Goal: Information Seeking & Learning: Learn about a topic

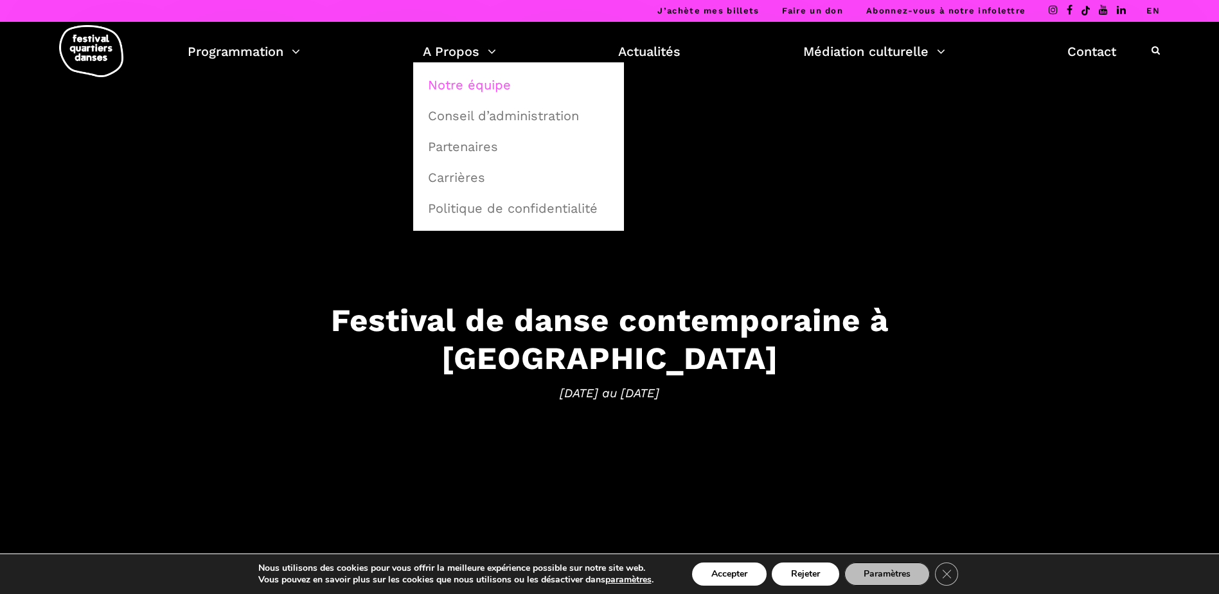
click at [478, 89] on link "Notre équipe" at bounding box center [518, 85] width 197 height 30
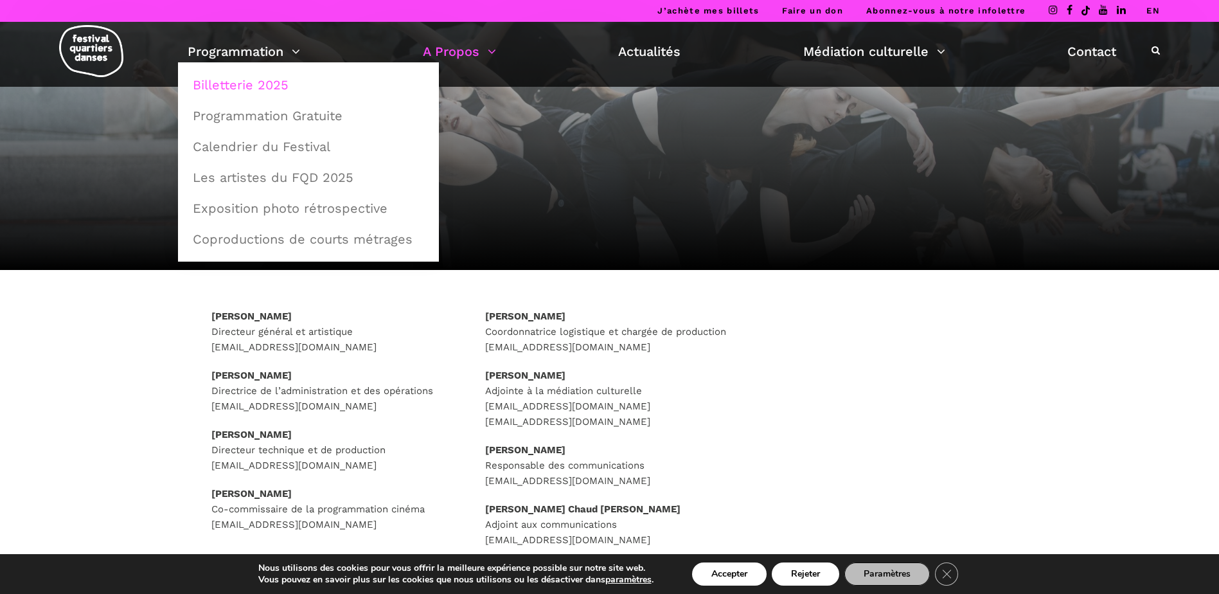
click at [226, 90] on link "Billetterie 2025" at bounding box center [308, 85] width 247 height 30
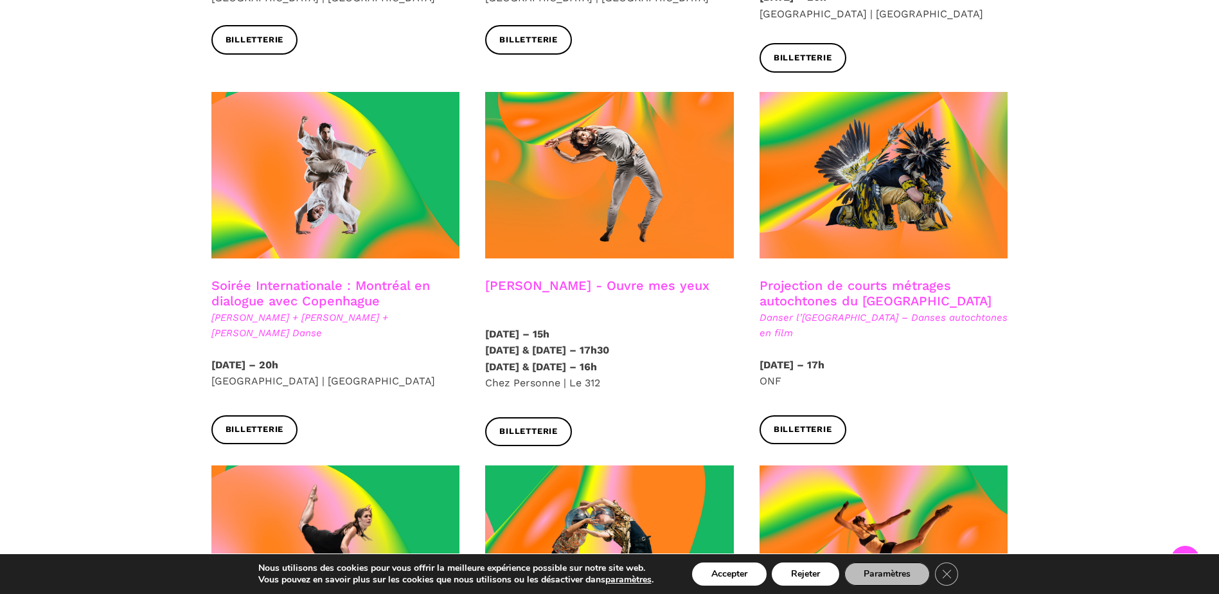
scroll to position [707, 0]
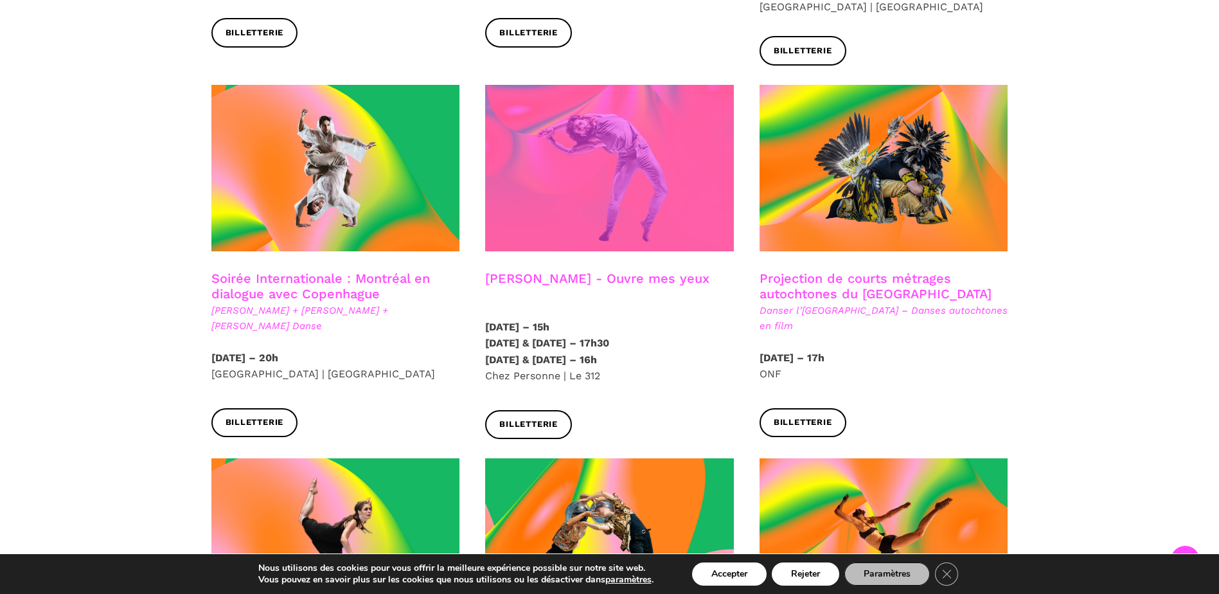
click at [617, 186] on span at bounding box center [609, 168] width 249 height 166
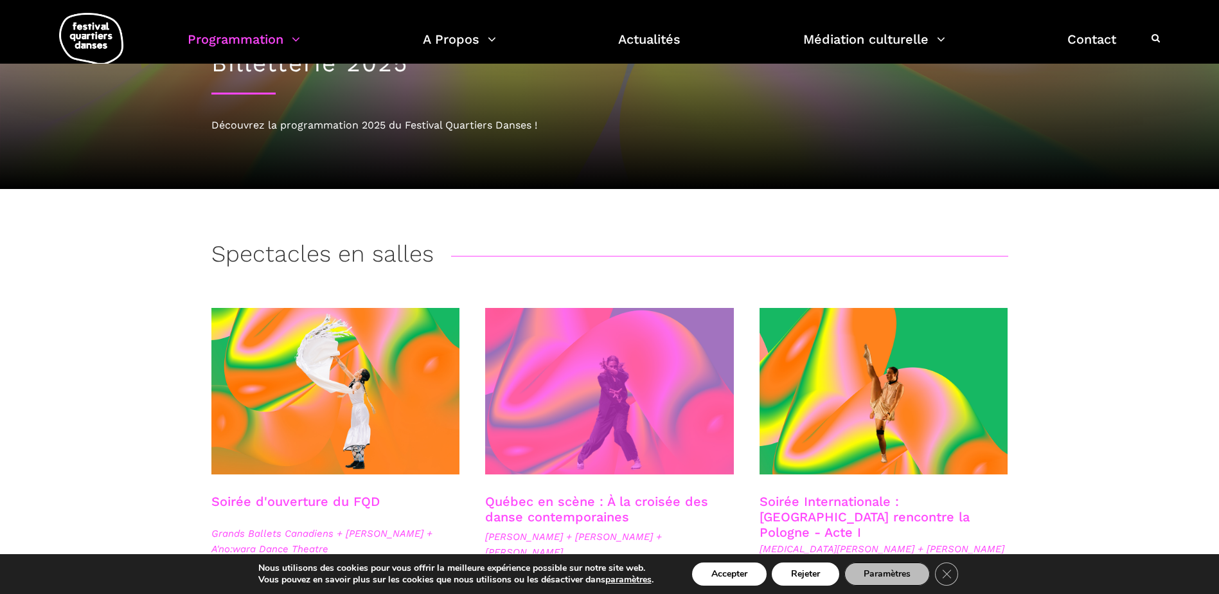
scroll to position [0, 0]
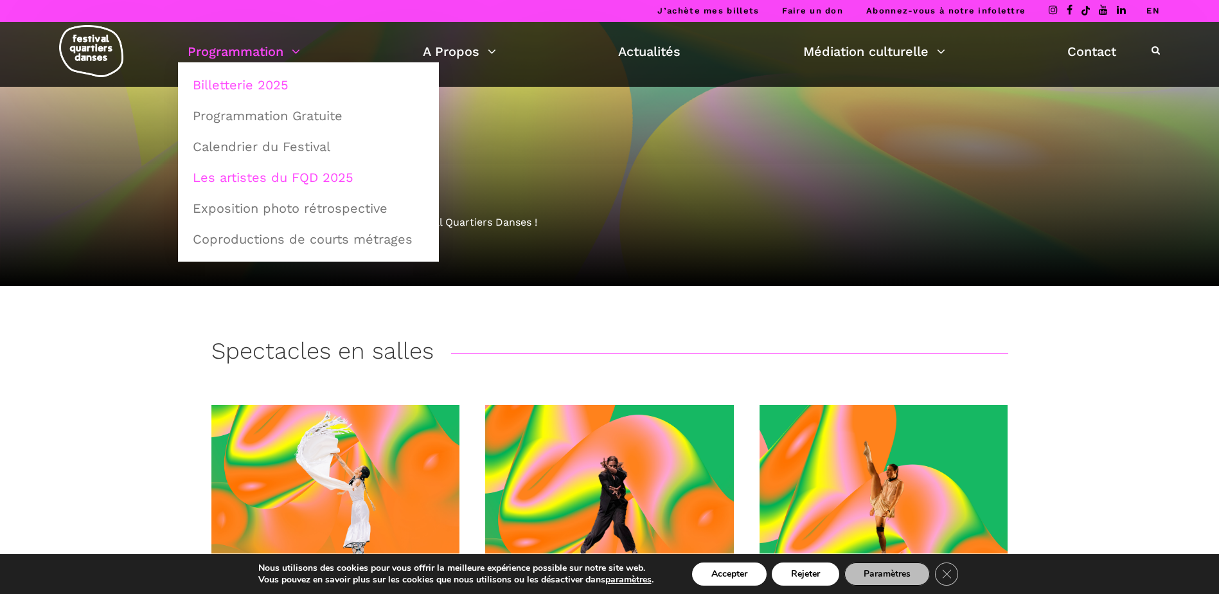
click at [338, 181] on link "Les artistes du FQD 2025" at bounding box center [308, 178] width 247 height 30
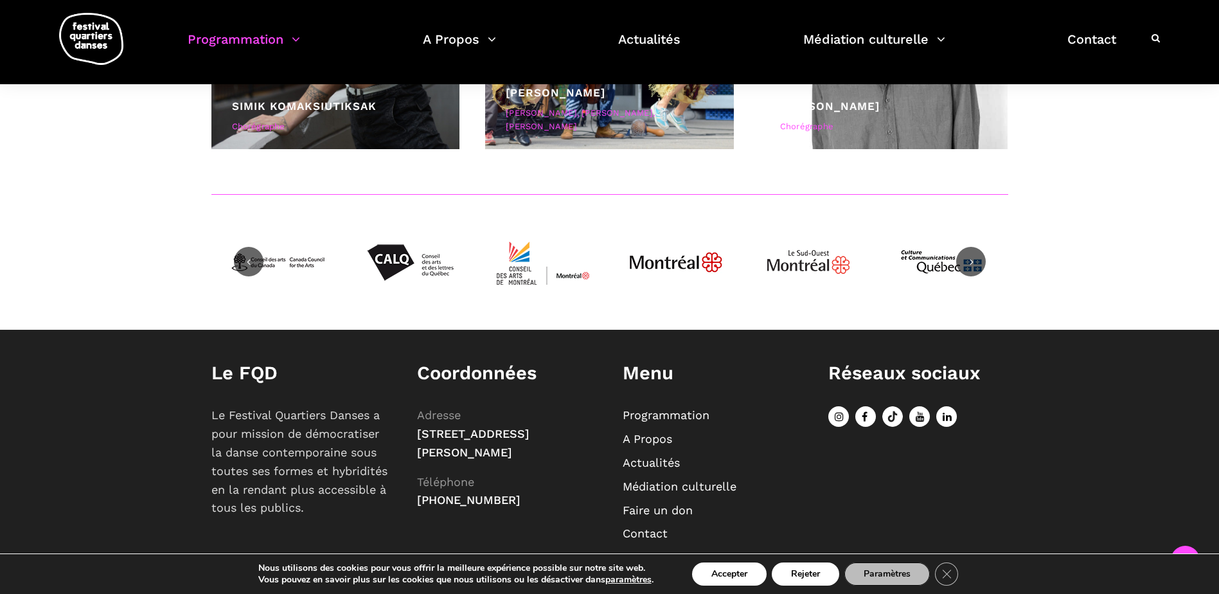
scroll to position [5568, 0]
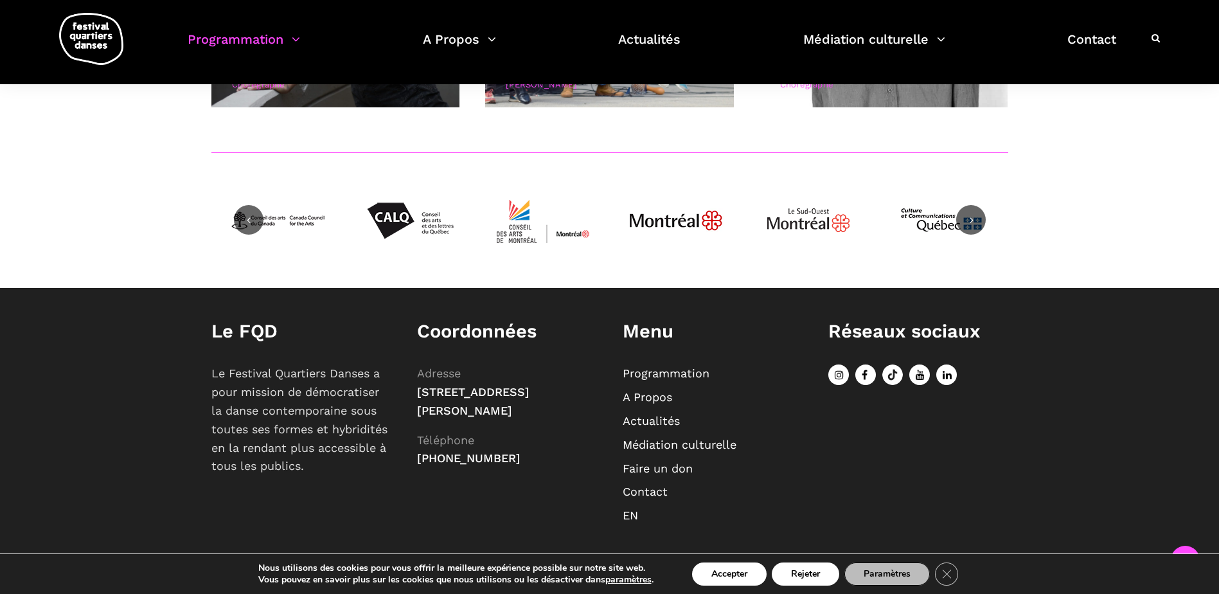
click at [73, 33] on img at bounding box center [91, 39] width 64 height 52
